Goal: Task Accomplishment & Management: Complete application form

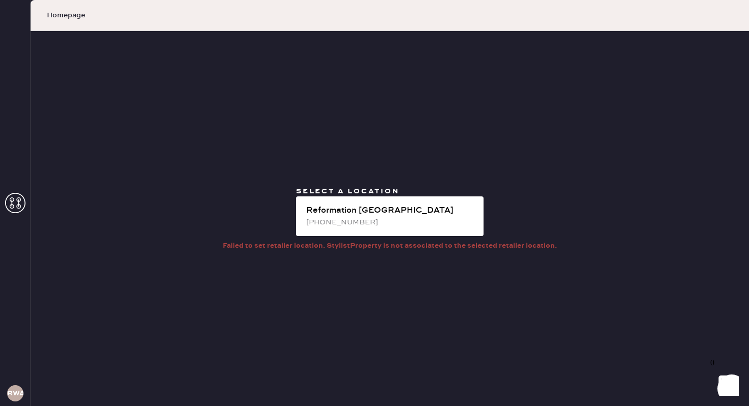
click at [10, 201] on use at bounding box center [15, 203] width 20 height 20
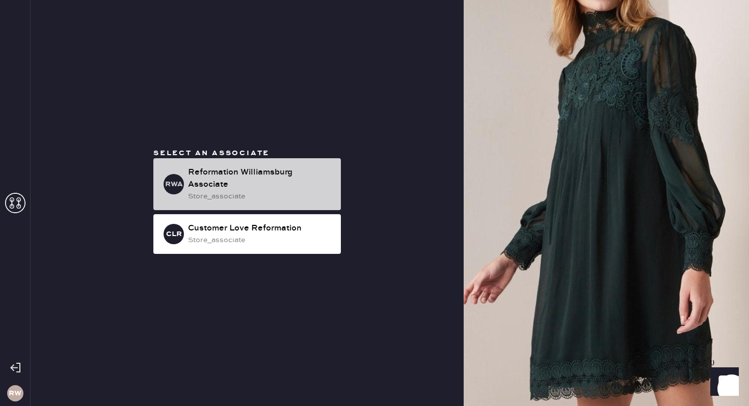
click at [241, 185] on div "Reformation Williamsburg Associate" at bounding box center [260, 179] width 145 height 24
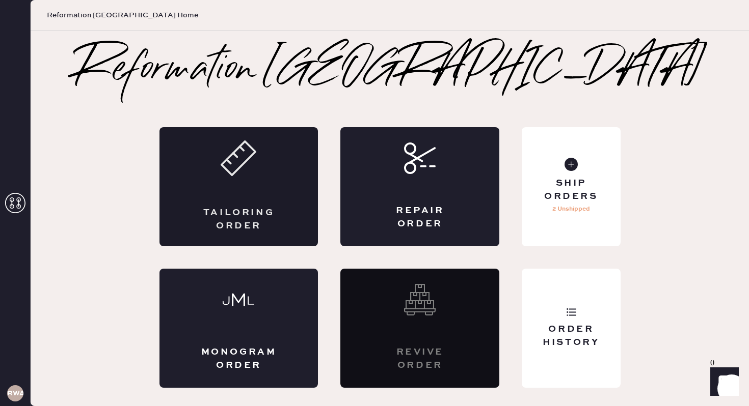
click at [252, 193] on div "Tailoring Order" at bounding box center [238, 186] width 159 height 119
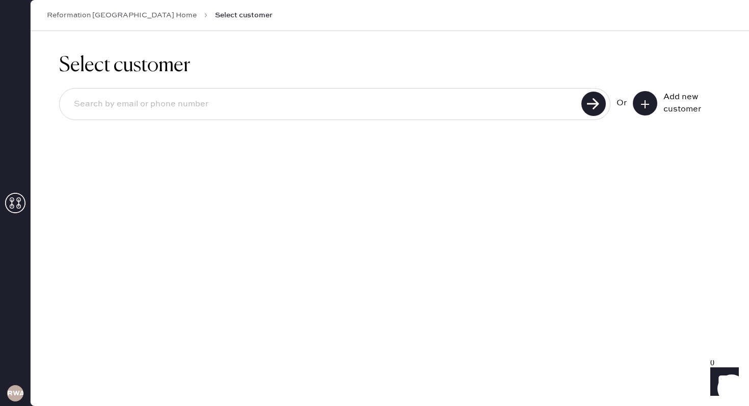
click at [495, 105] on input at bounding box center [322, 104] width 512 height 23
click at [652, 111] on button at bounding box center [645, 103] width 24 height 24
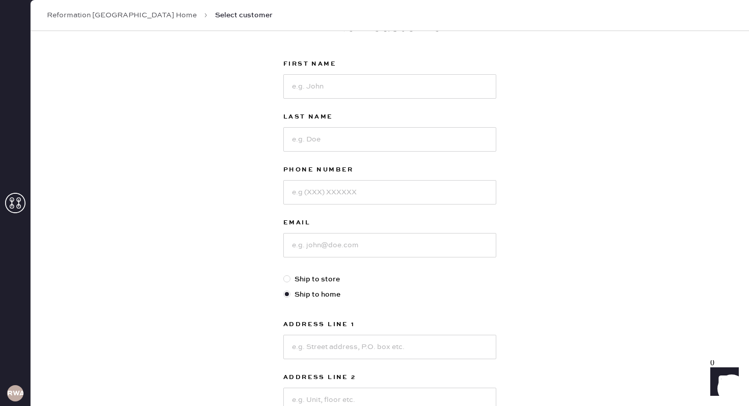
scroll to position [43, 0]
click at [286, 278] on div at bounding box center [286, 278] width 7 height 7
click at [284, 274] on input "Ship to store" at bounding box center [283, 273] width 1 height 1
radio input "true"
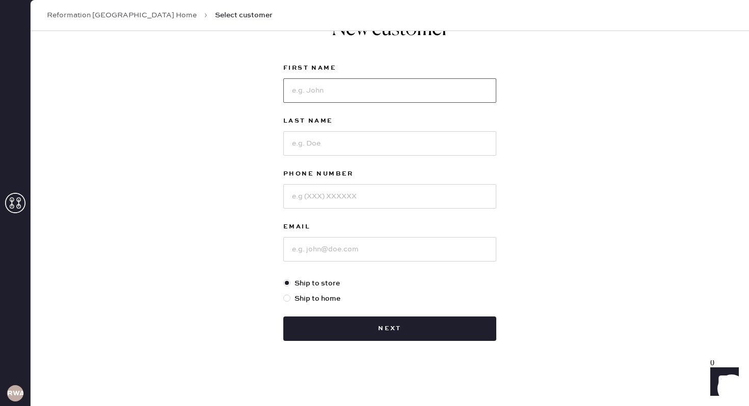
click at [326, 100] on input at bounding box center [389, 90] width 213 height 24
type input "[PERSON_NAME]"
click at [324, 142] on input at bounding box center [389, 143] width 213 height 24
type input "[PERSON_NAME]"
click at [323, 197] on input at bounding box center [389, 196] width 213 height 24
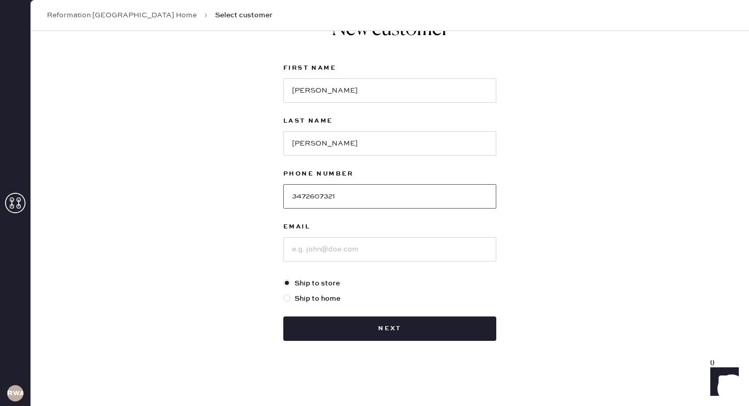
type input "3472607321"
click at [313, 254] on input at bounding box center [389, 249] width 213 height 24
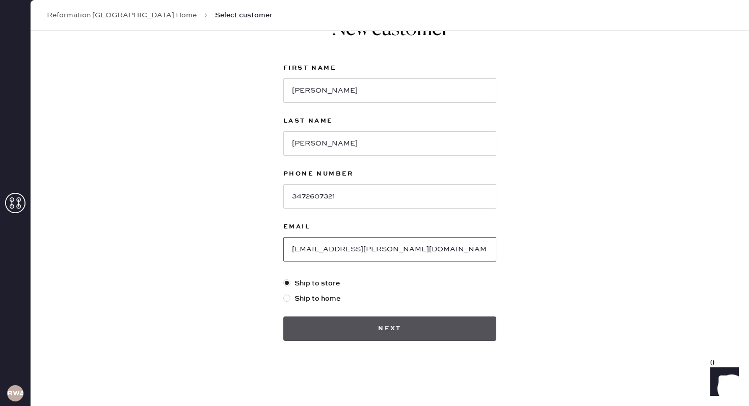
type input "[EMAIL_ADDRESS][PERSON_NAME][DOMAIN_NAME]"
click at [384, 326] on button "Next" at bounding box center [389, 329] width 213 height 24
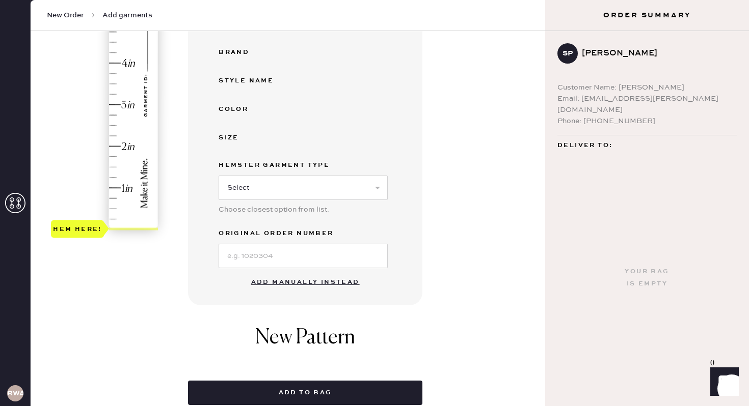
scroll to position [224, 0]
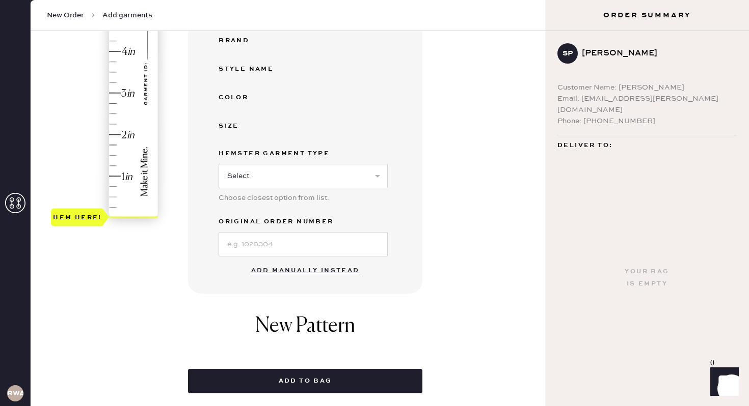
click at [308, 271] on button "Add manually instead" at bounding box center [305, 271] width 121 height 20
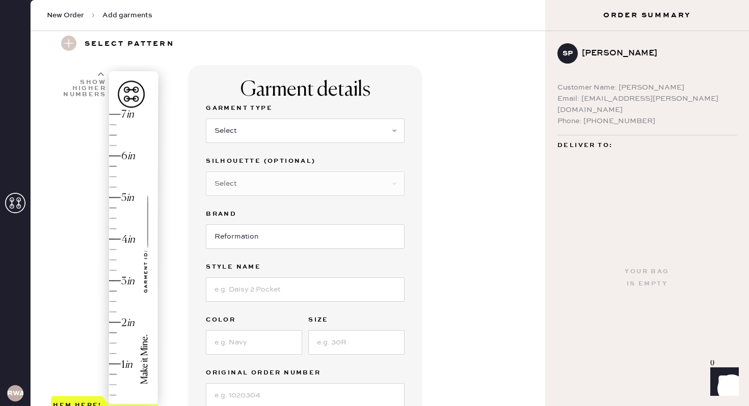
scroll to position [30, 0]
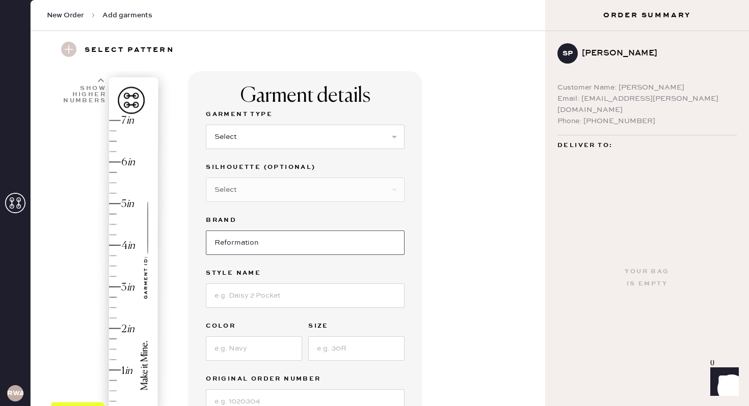
click at [280, 244] on input "Reformation" at bounding box center [305, 243] width 199 height 24
click at [279, 296] on input at bounding box center [305, 296] width 199 height 24
type input "[PERSON_NAME] Silk Dress"
click at [290, 354] on input at bounding box center [254, 349] width 96 height 24
type input "Red Coral"
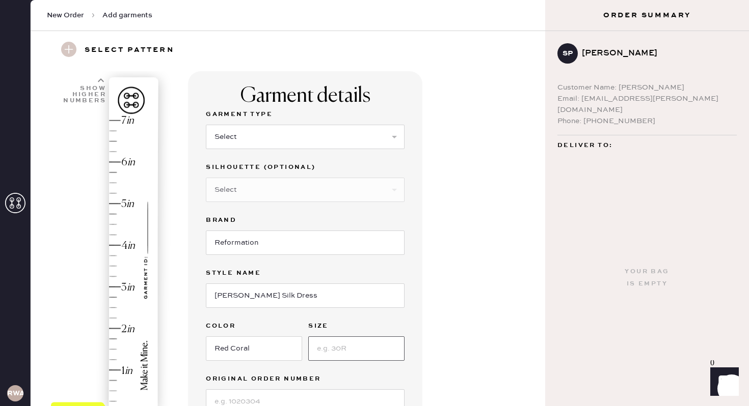
click at [348, 353] on input at bounding box center [356, 349] width 96 height 24
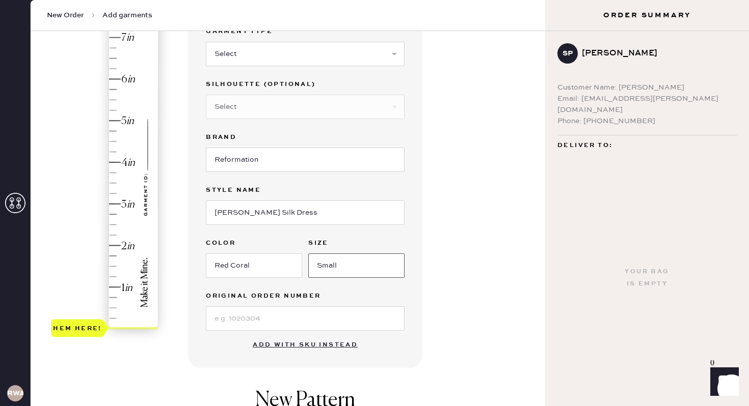
type input "Small"
click at [275, 323] on input at bounding box center [305, 319] width 199 height 24
type input "s"
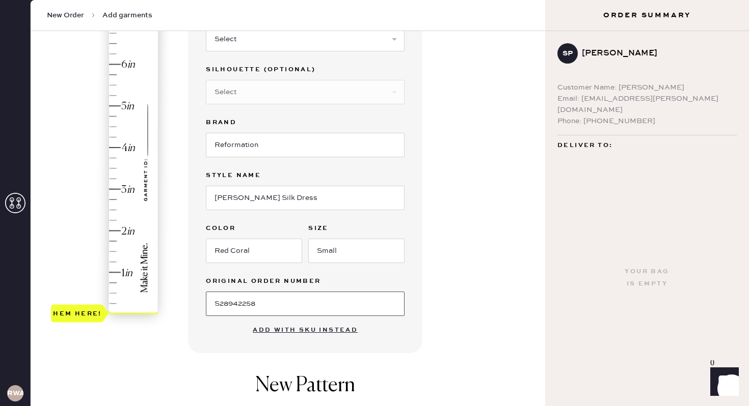
scroll to position [134, 0]
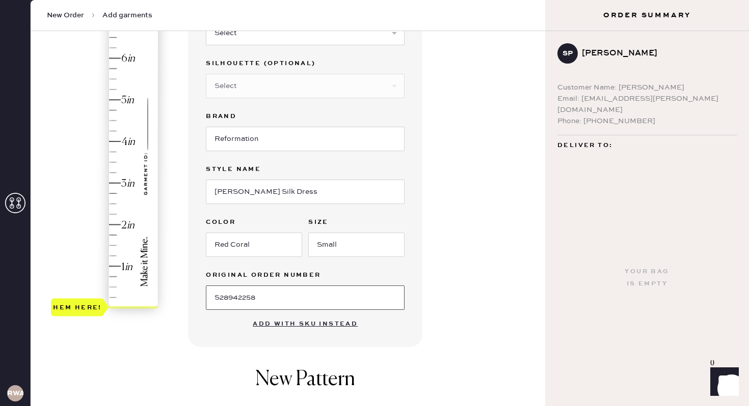
click at [219, 295] on input "S28942258" at bounding box center [305, 298] width 199 height 24
click at [302, 290] on input "s28942258" at bounding box center [305, 298] width 199 height 24
click at [219, 298] on input "s28942258" at bounding box center [305, 298] width 199 height 24
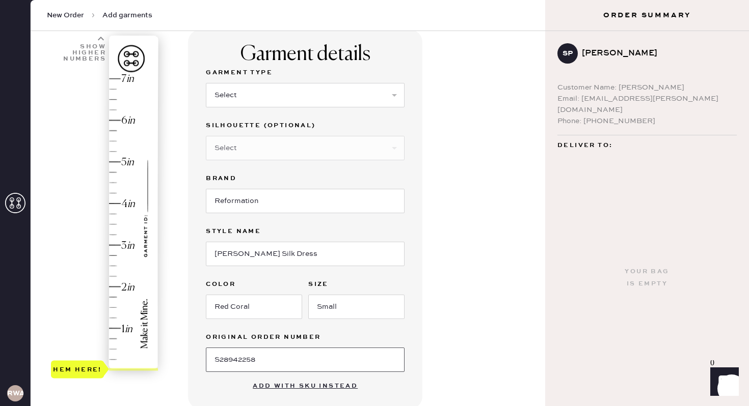
scroll to position [90, 0]
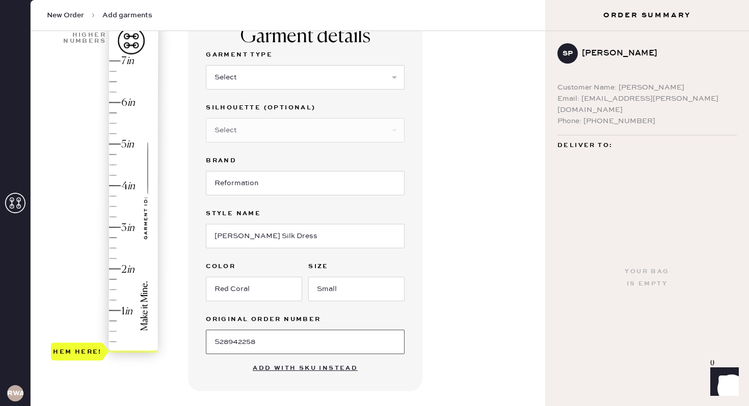
type input "S28942258"
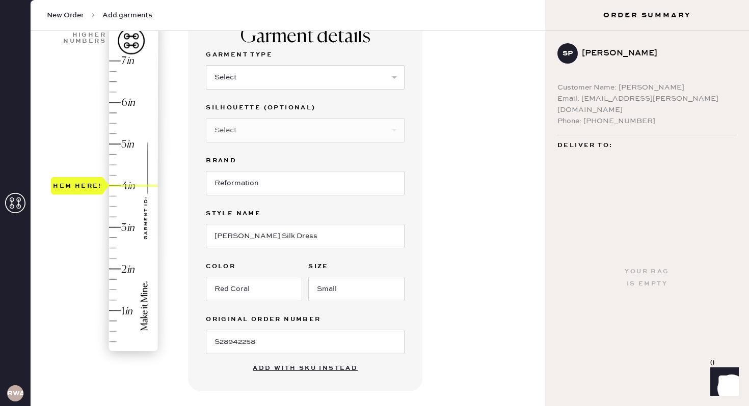
click at [109, 185] on div "Hem here!" at bounding box center [105, 207] width 108 height 301
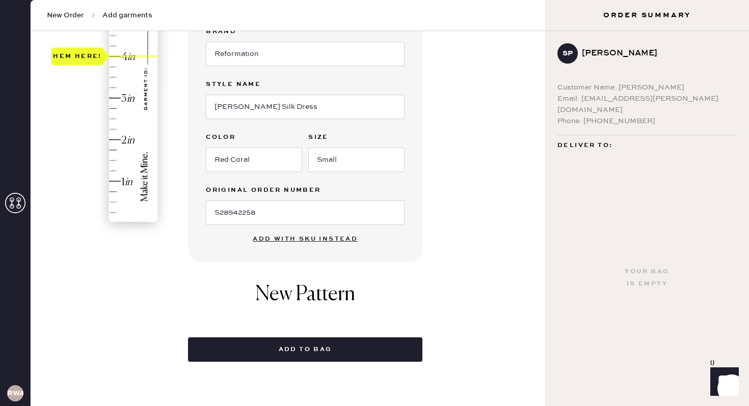
scroll to position [236, 0]
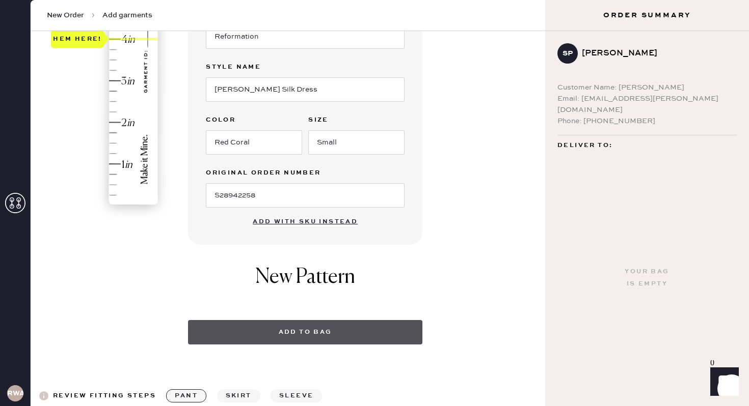
click at [332, 337] on button "Add to bag" at bounding box center [305, 332] width 234 height 24
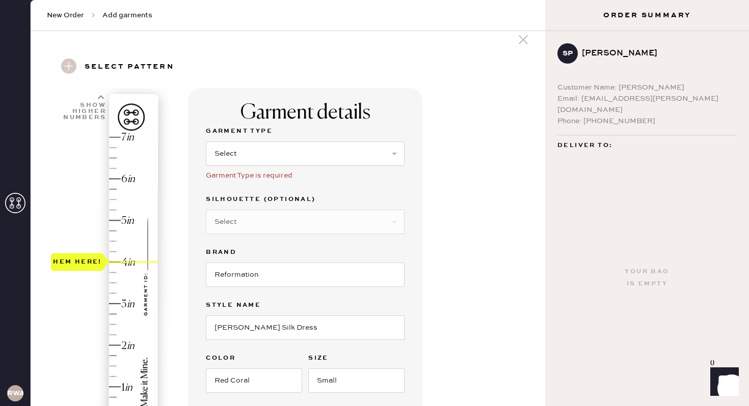
scroll to position [9, 0]
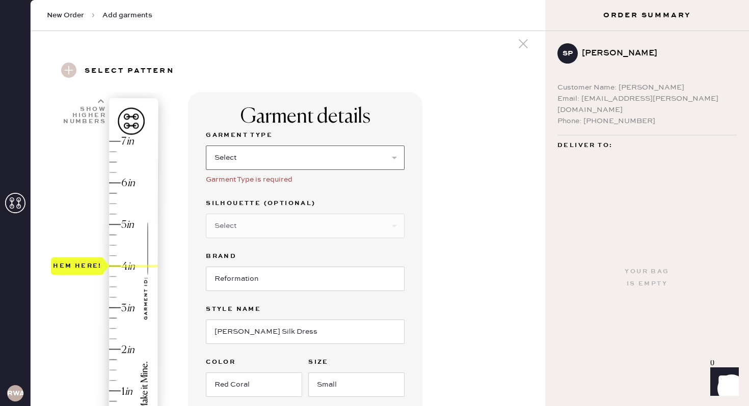
click at [260, 156] on select "Select Basic Skirt Jeans Leggings Pants Shorts Basic Sleeved Dress Basic Sleeve…" at bounding box center [305, 158] width 199 height 24
select select "7"
click at [302, 162] on select "Select Basic Skirt Jeans Leggings Pants Shorts Basic Sleeved Dress Basic Sleeve…" at bounding box center [305, 158] width 199 height 24
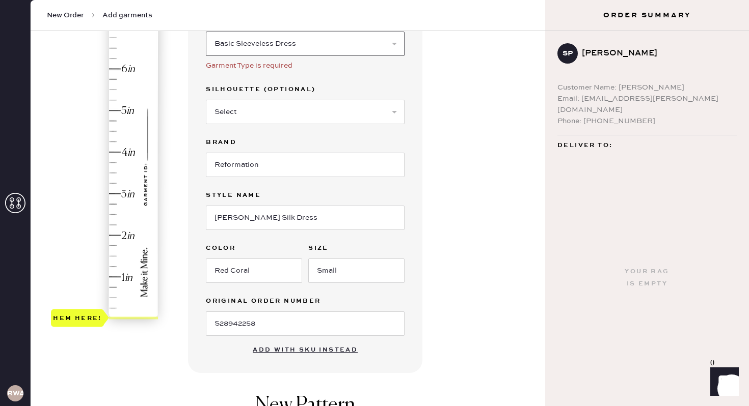
scroll to position [135, 0]
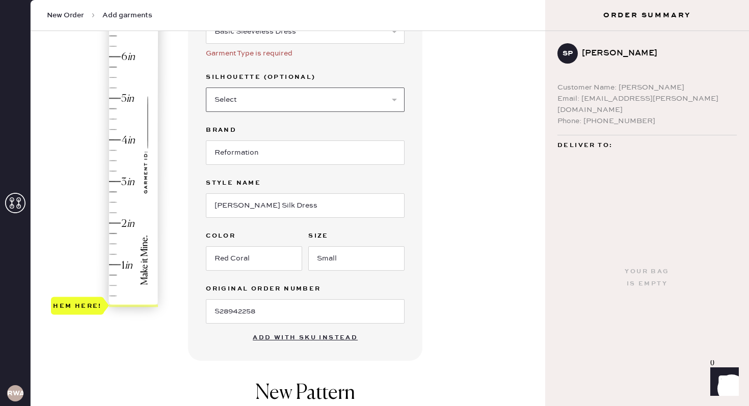
click at [382, 100] on select "Select Maxi Dress Midi Dress Mini Dress Other" at bounding box center [305, 100] width 199 height 24
select select "33"
type input "4"
click at [117, 139] on div "Hem here!" at bounding box center [105, 161] width 108 height 301
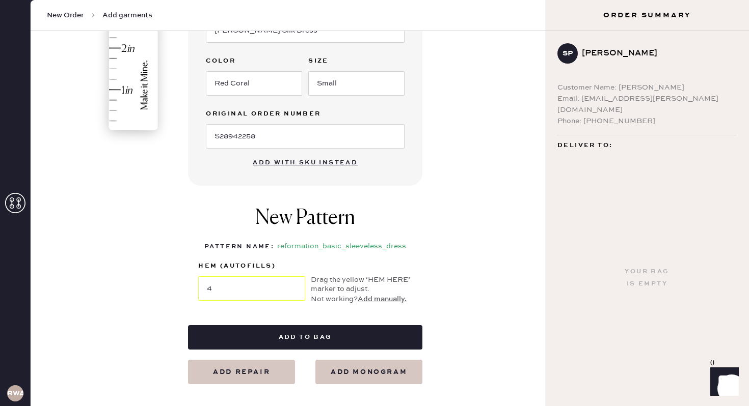
scroll to position [351, 0]
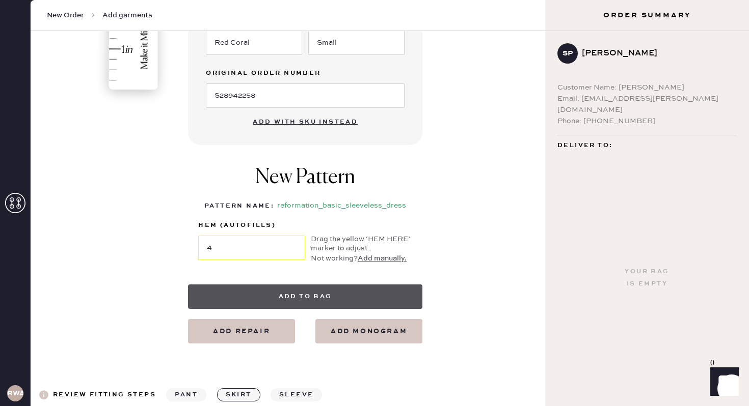
click at [310, 307] on button "Add to bag" at bounding box center [305, 297] width 234 height 24
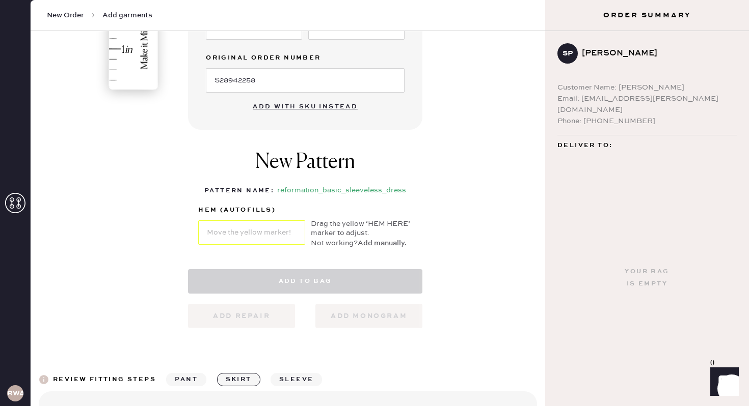
select select "7"
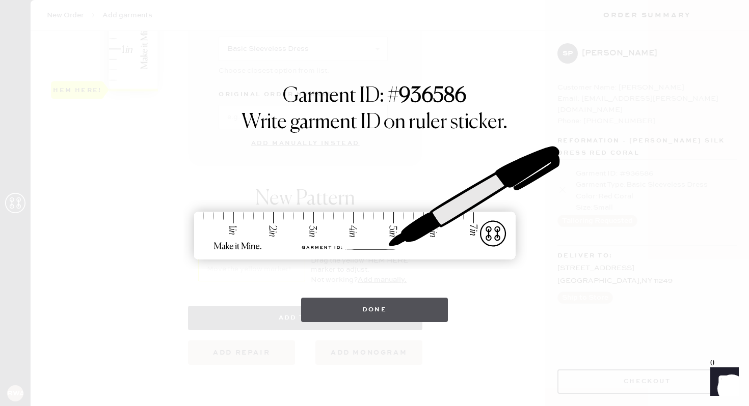
click at [421, 317] on button "Done" at bounding box center [374, 310] width 147 height 24
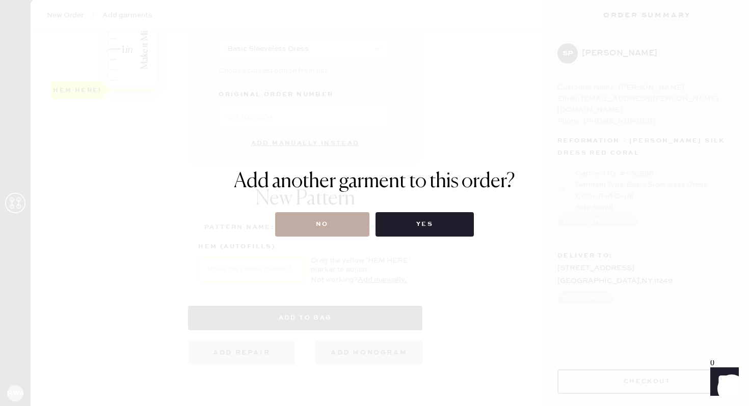
click at [329, 225] on button "No" at bounding box center [322, 224] width 94 height 24
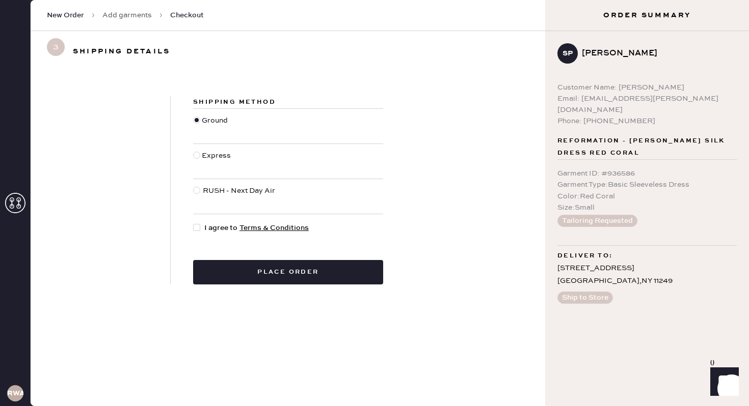
click at [206, 228] on span "I agree to Terms & Conditions" at bounding box center [256, 228] width 104 height 11
click at [194, 223] on input "I agree to Terms & Conditions" at bounding box center [193, 223] width 1 height 1
checkbox input "true"
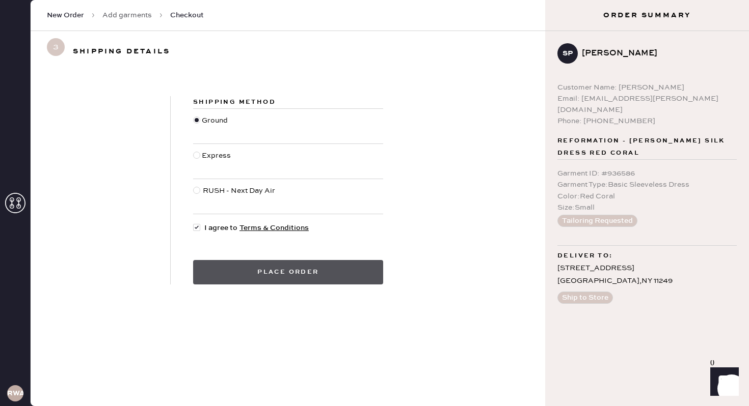
click at [309, 273] on button "Place order" at bounding box center [288, 272] width 190 height 24
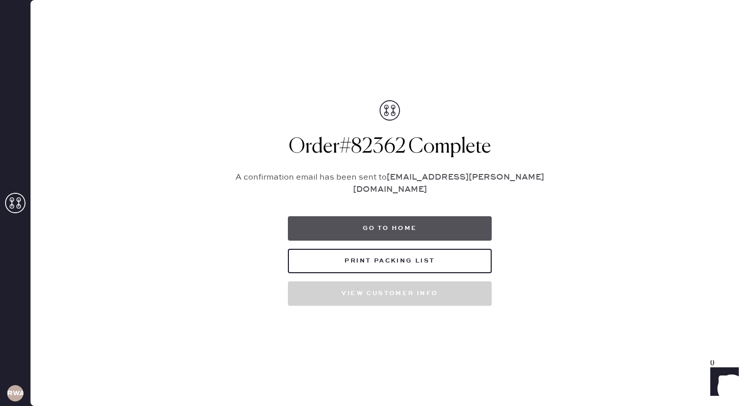
click at [385, 220] on button "Go to home" at bounding box center [390, 228] width 204 height 24
